Goal: Task Accomplishment & Management: Use online tool/utility

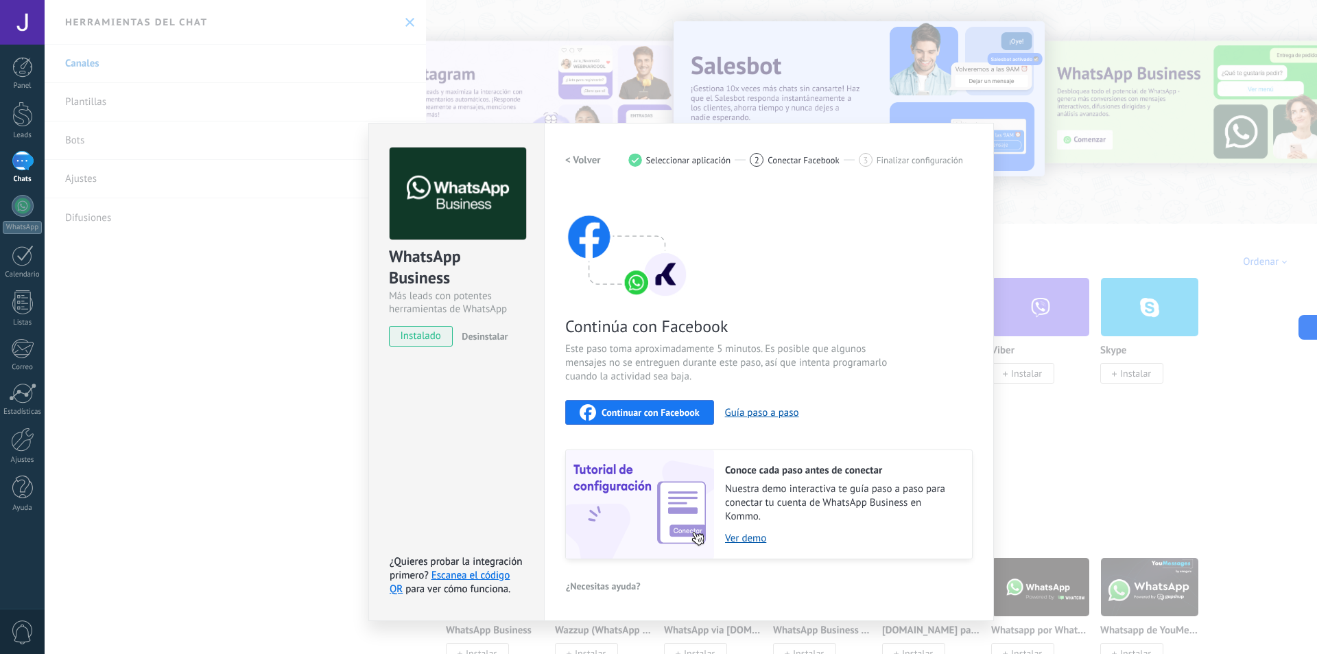
drag, startPoint x: 654, startPoint y: 427, endPoint x: 646, endPoint y: 416, distance: 13.3
click at [652, 427] on div "Continúa con Facebook Este paso toma aproximadamente 5 minutos. Es posible que …" at bounding box center [769, 374] width 408 height 370
click at [646, 416] on span "Continuar con Facebook" at bounding box center [651, 413] width 98 height 10
click at [663, 408] on span "Continuar con Facebook" at bounding box center [651, 413] width 98 height 10
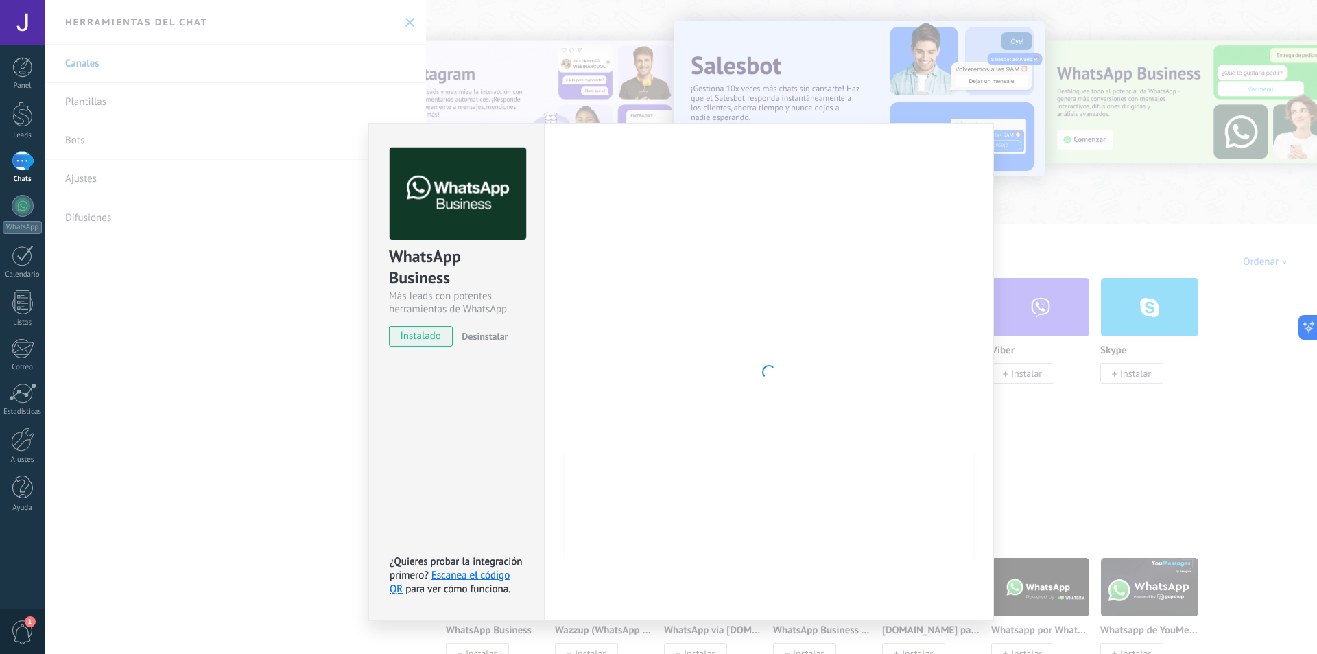
click at [565, 400] on button "Continuar con Facebook" at bounding box center [639, 412] width 149 height 25
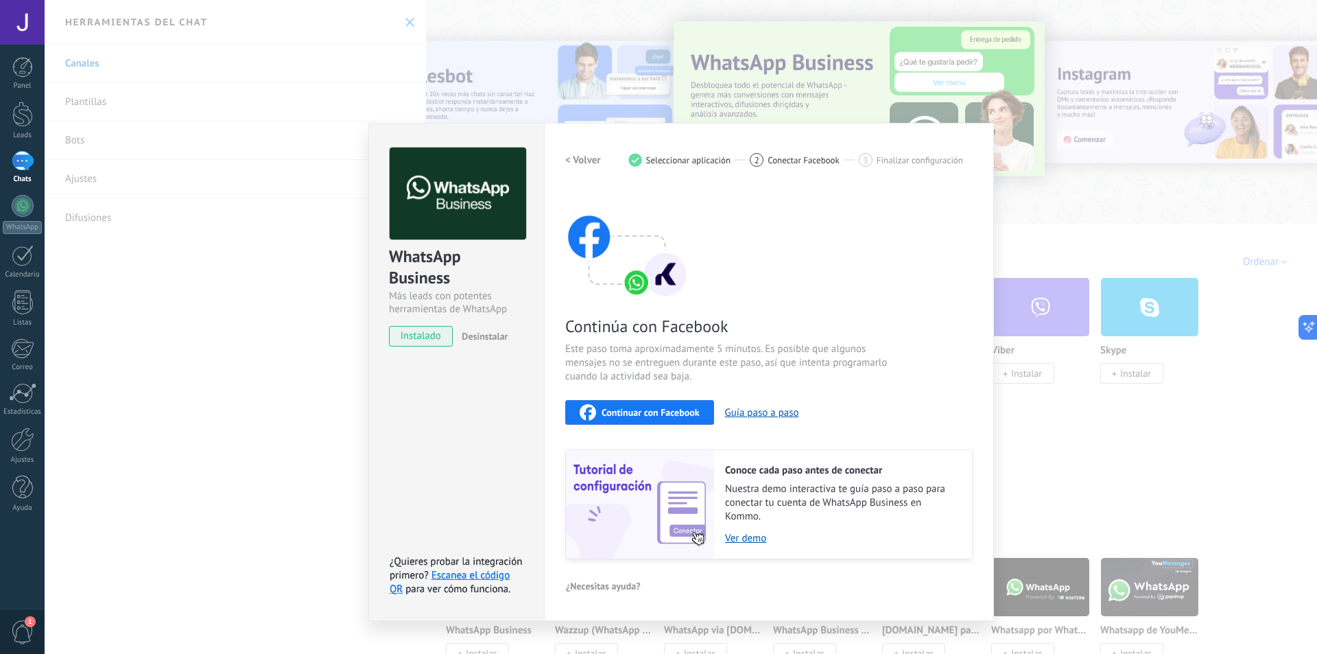
click at [840, 296] on div "Continúa con Facebook Este paso toma aproximadamente 5 minutos. Es posible que …" at bounding box center [769, 374] width 408 height 370
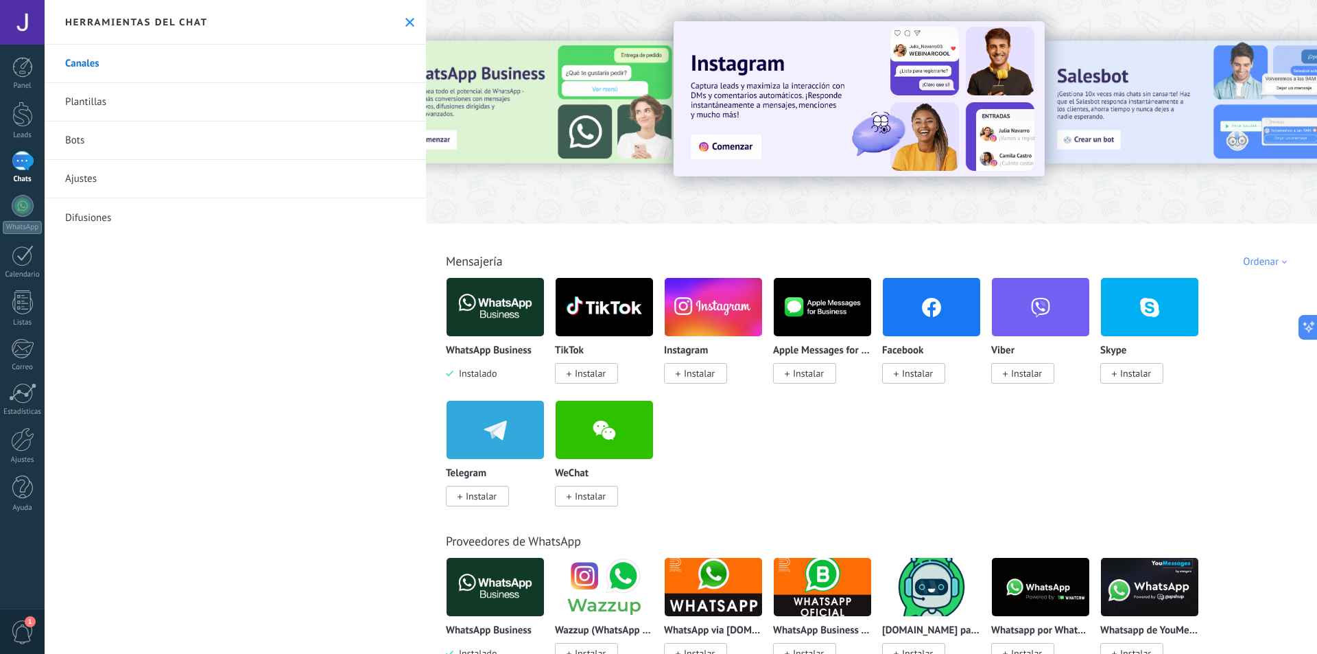
click at [501, 307] on img at bounding box center [495, 307] width 97 height 67
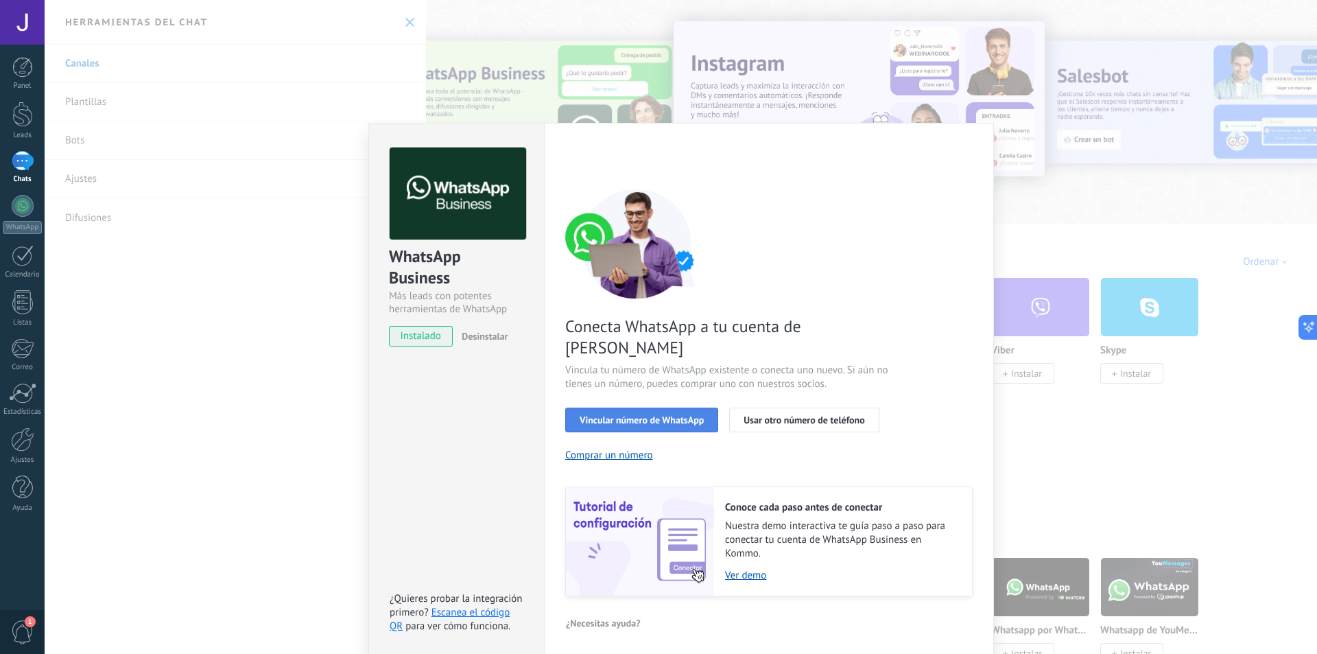
click at [625, 415] on span "Vincular número de WhatsApp" at bounding box center [642, 420] width 124 height 10
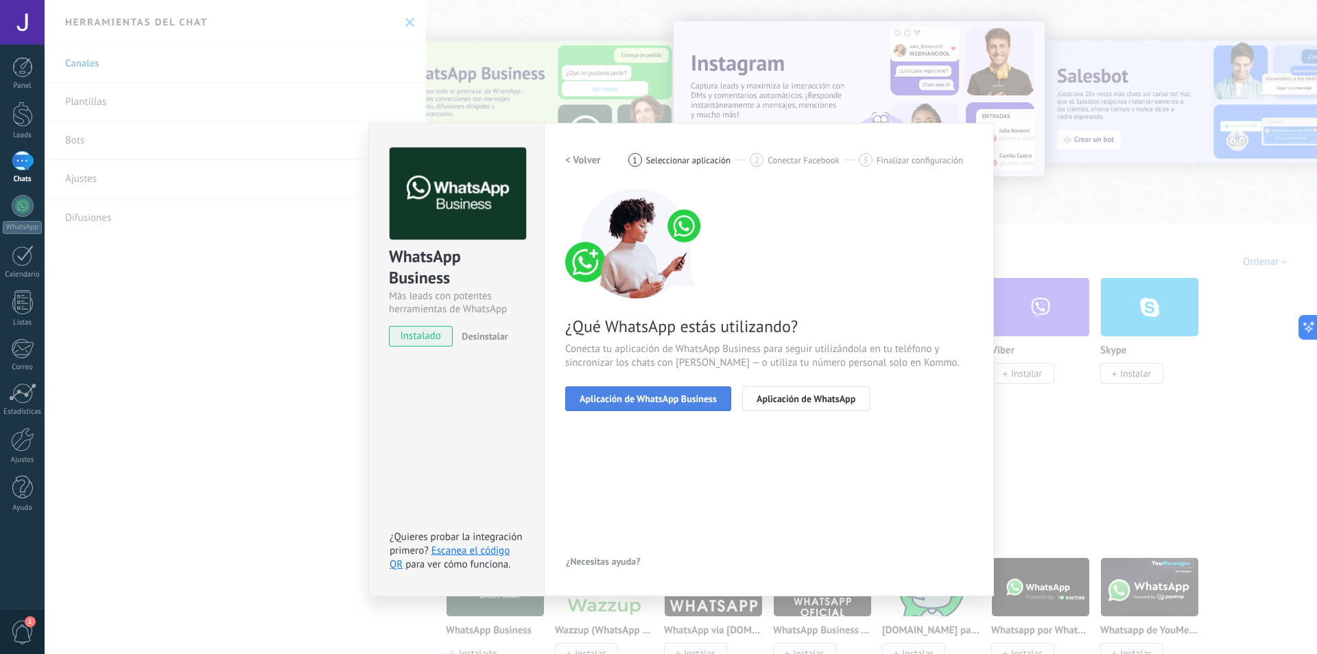
click at [627, 390] on button "Aplicación de WhatsApp Business" at bounding box center [648, 398] width 166 height 25
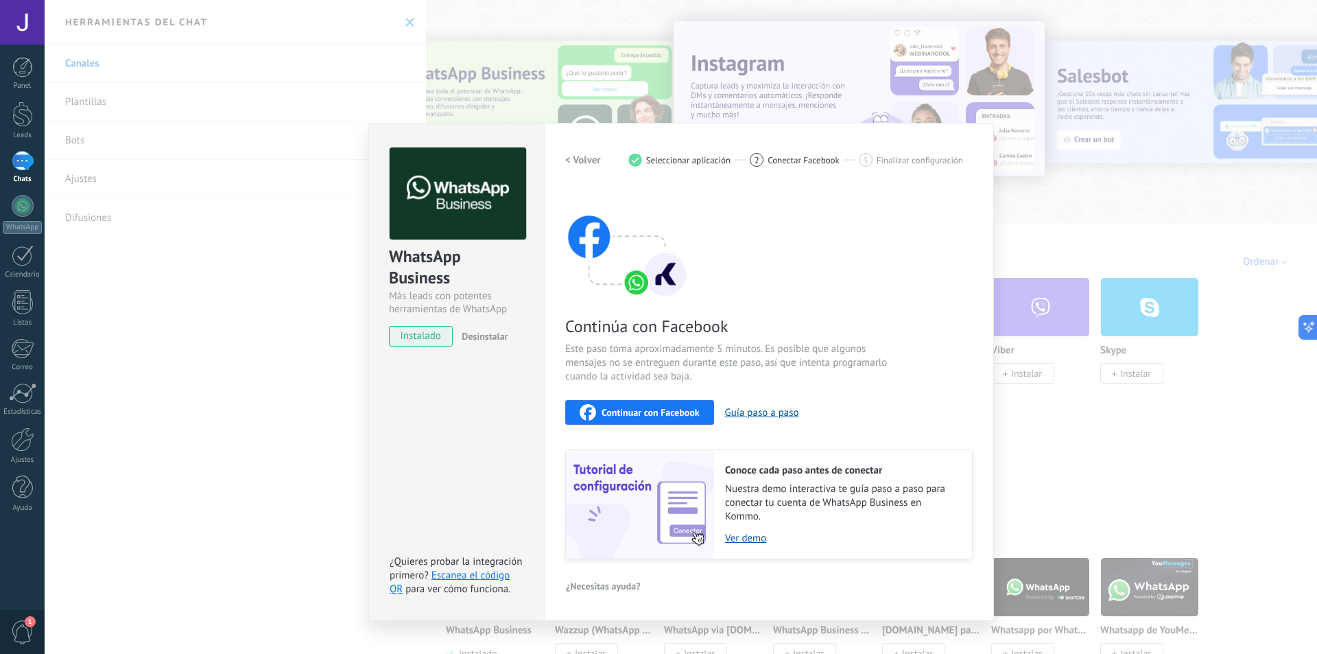
click at [623, 414] on span "Continuar con Facebook" at bounding box center [651, 413] width 98 height 10
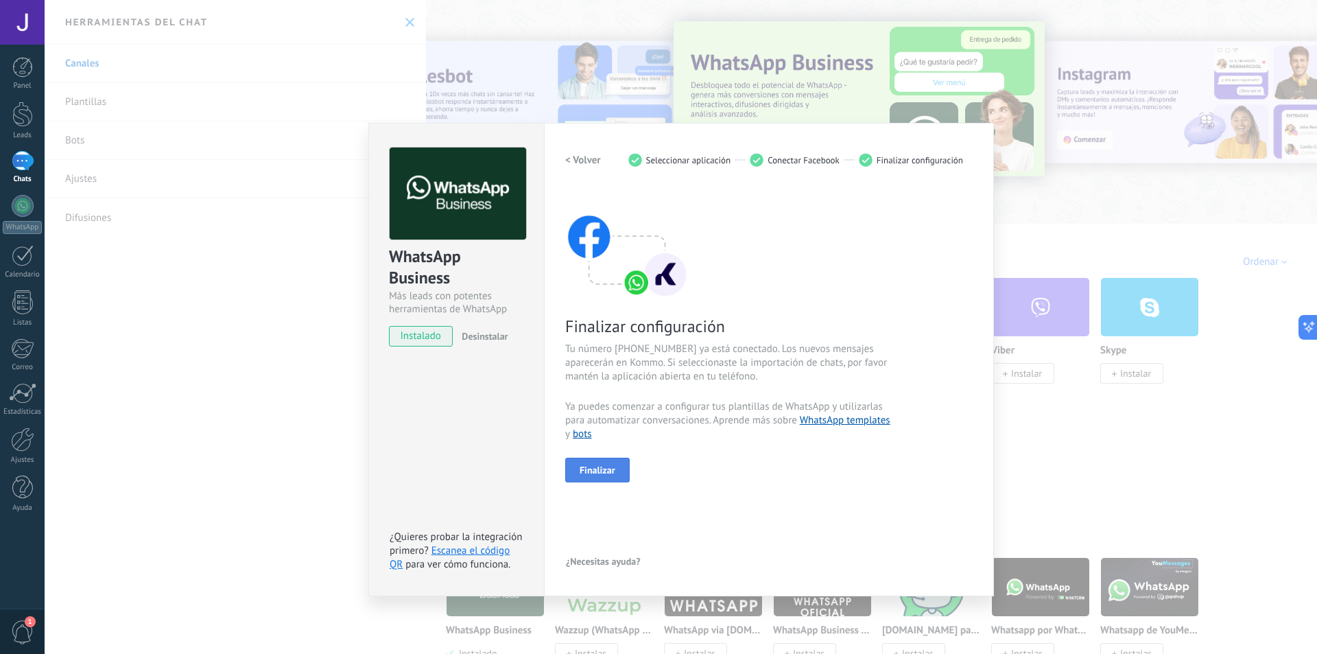
click at [605, 465] on span "Finalizar" at bounding box center [598, 470] width 36 height 10
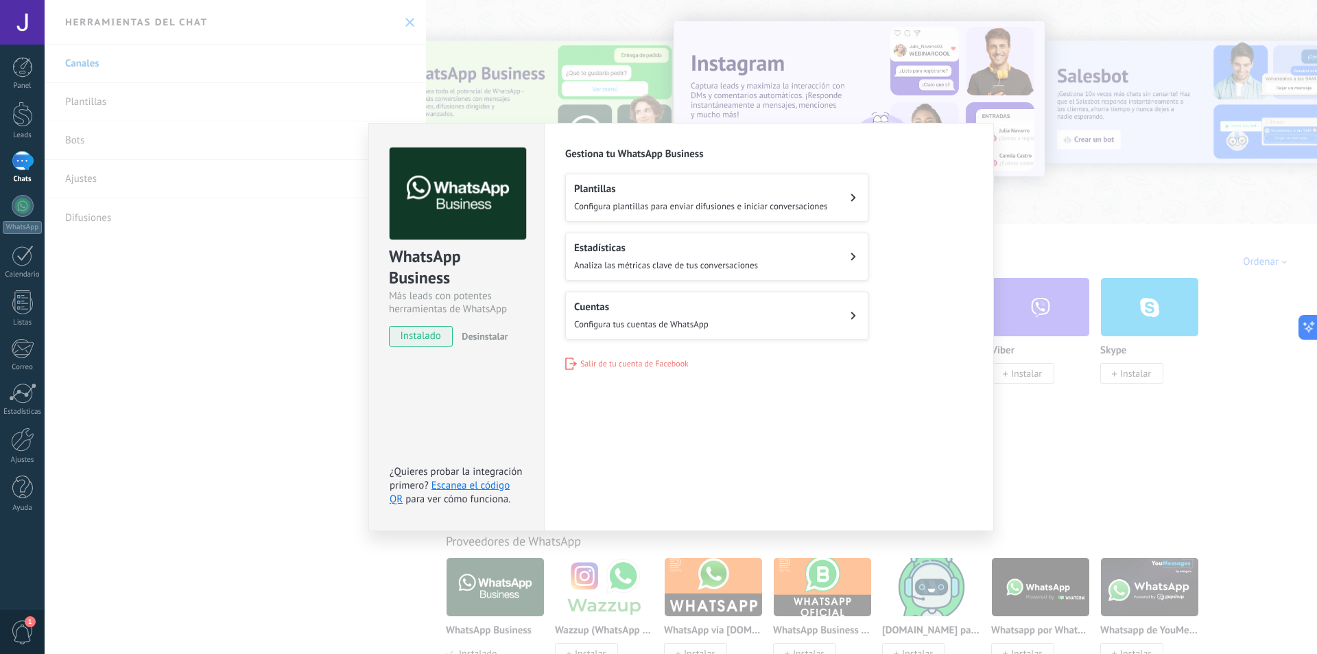
click at [1085, 421] on div "WhatsApp Business Más leads con potentes herramientas de WhatsApp instalado Des…" at bounding box center [681, 327] width 1273 height 654
